Goal: Use online tool/utility: Utilize a website feature to perform a specific function

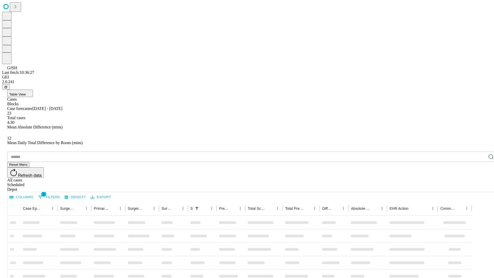
click at [26, 92] on span "Table View" at bounding box center [17, 94] width 16 height 4
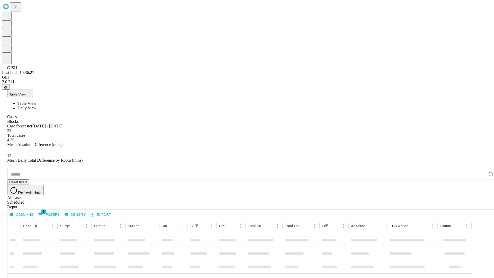
click at [36, 106] on span "Daily View" at bounding box center [26, 108] width 19 height 4
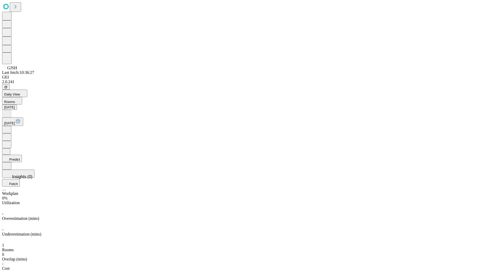
click at [22, 155] on button "Predict" at bounding box center [12, 158] width 20 height 7
